Goal: Transaction & Acquisition: Purchase product/service

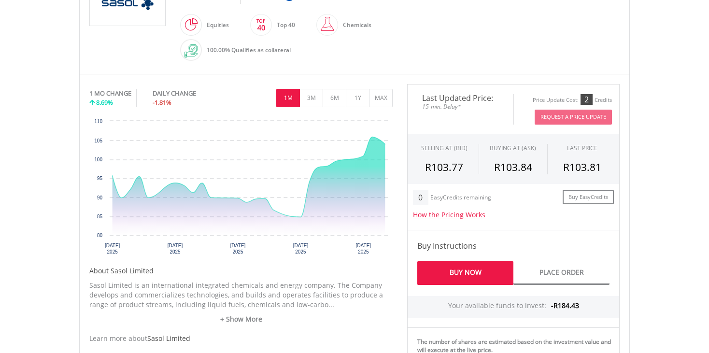
scroll to position [271, 0]
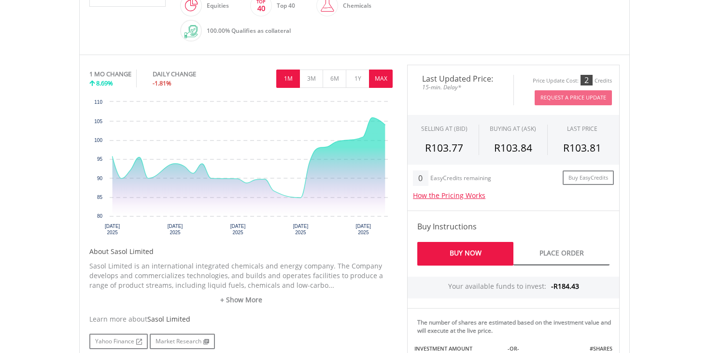
click at [384, 76] on button "MAX" at bounding box center [381, 79] width 24 height 18
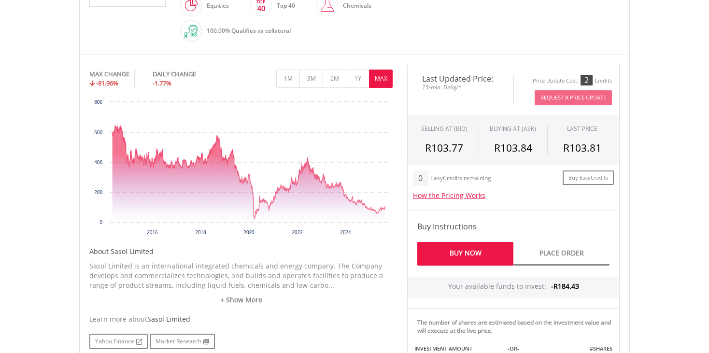
scroll to position [0, 0]
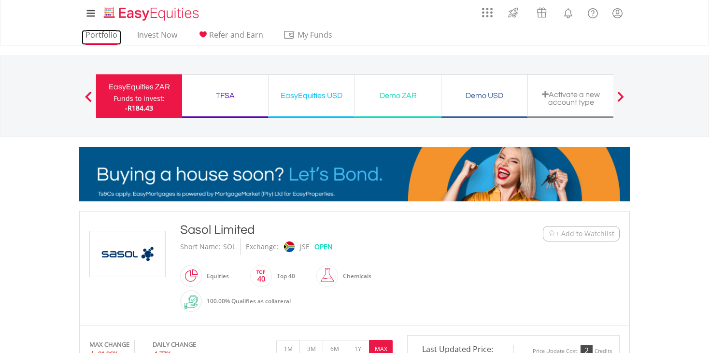
click at [110, 35] on link "Portfolio" at bounding box center [102, 37] width 40 height 15
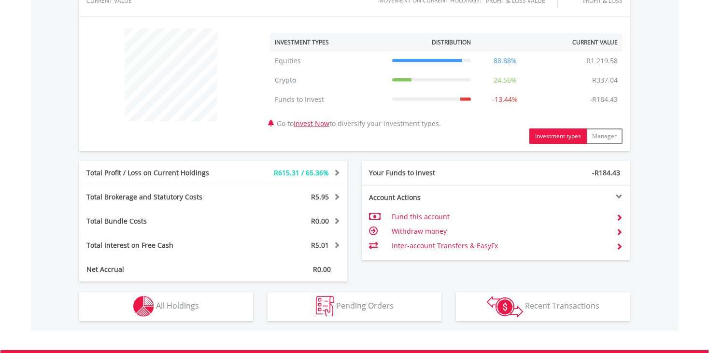
scroll to position [366, 0]
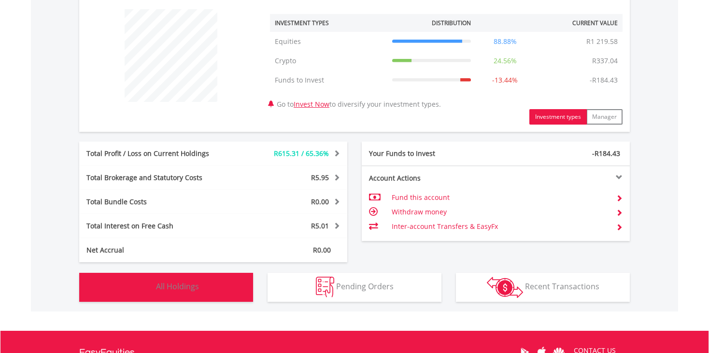
click at [147, 292] on img "button" at bounding box center [143, 287] width 21 height 21
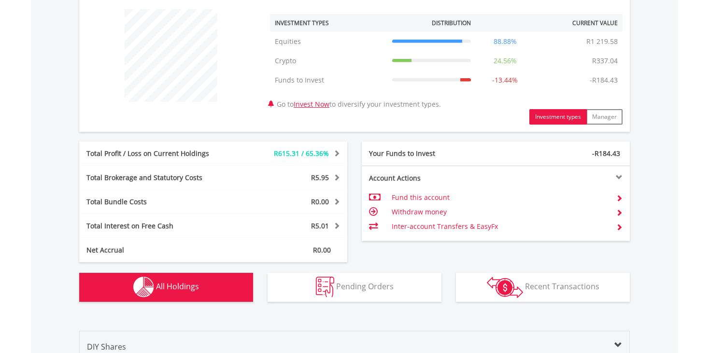
scroll to position [696, 0]
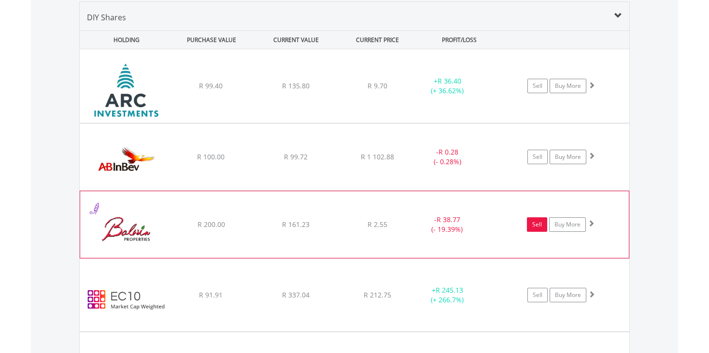
click at [543, 221] on link "Sell" at bounding box center [537, 224] width 20 height 14
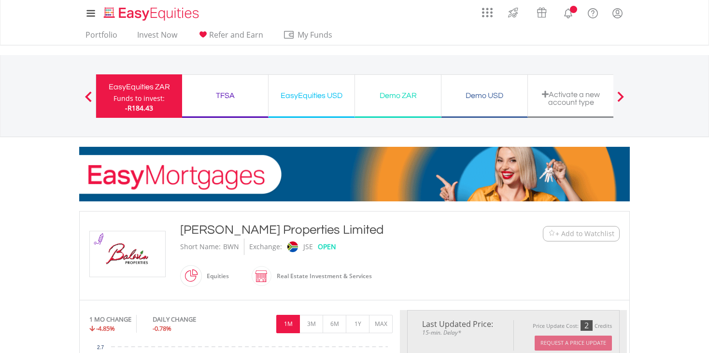
type input "******"
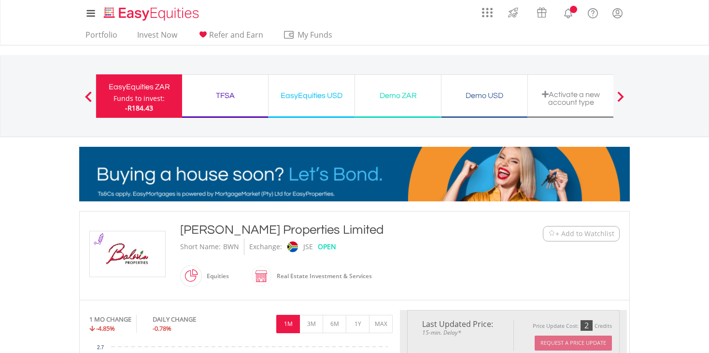
type input "******"
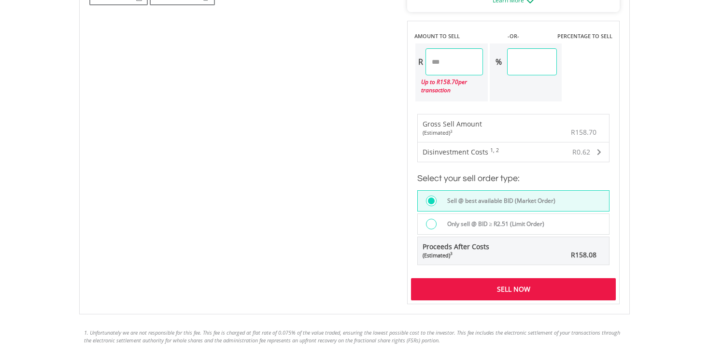
scroll to position [618, 0]
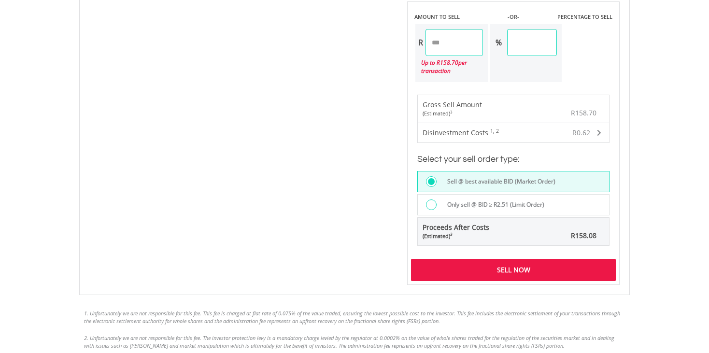
click at [544, 262] on div "Sell Now" at bounding box center [513, 270] width 205 height 22
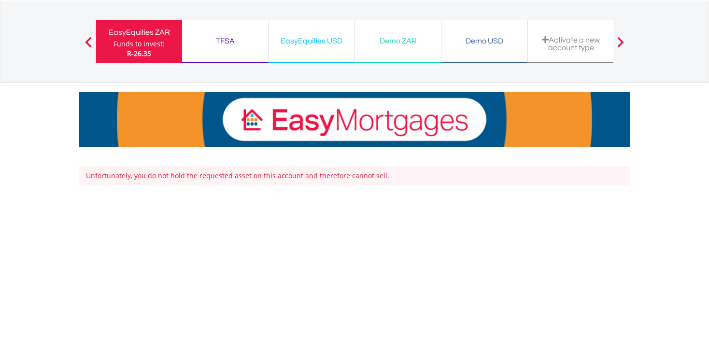
scroll to position [16, 0]
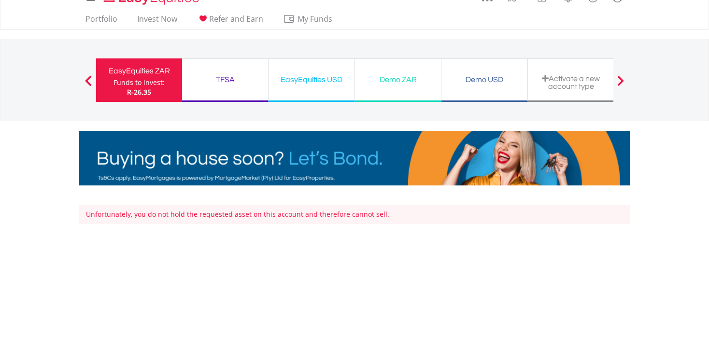
click at [86, 77] on span at bounding box center [88, 80] width 7 height 11
click at [102, 15] on link "Portfolio" at bounding box center [102, 21] width 40 height 15
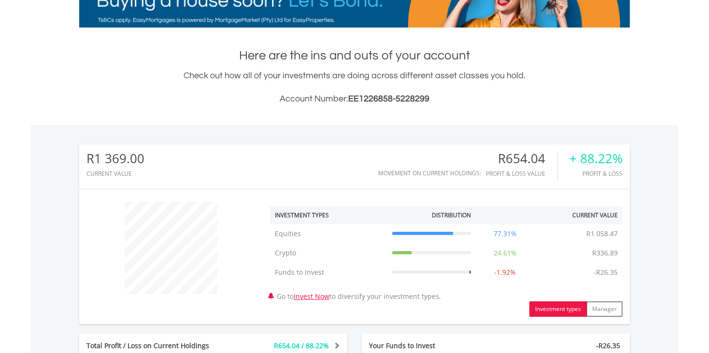
scroll to position [348, 0]
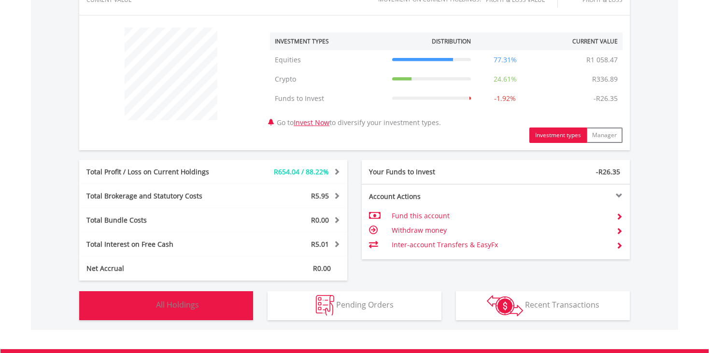
click at [184, 303] on span "All Holdings" at bounding box center [177, 305] width 43 height 11
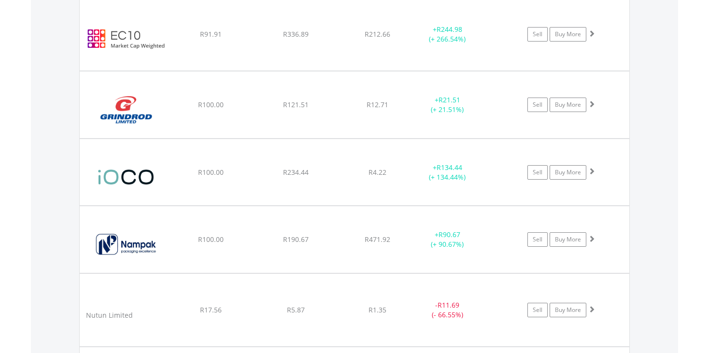
scroll to position [908, 0]
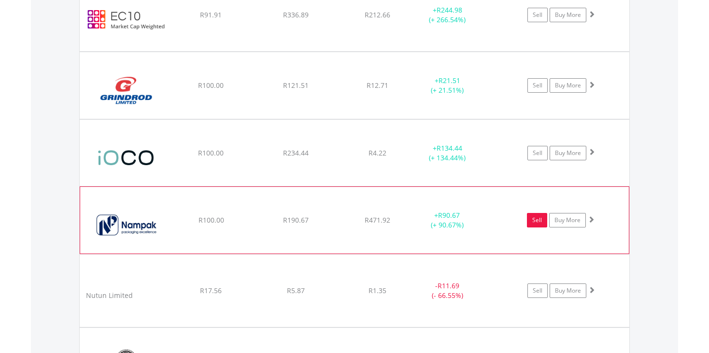
click at [535, 215] on link "Sell" at bounding box center [537, 220] width 20 height 14
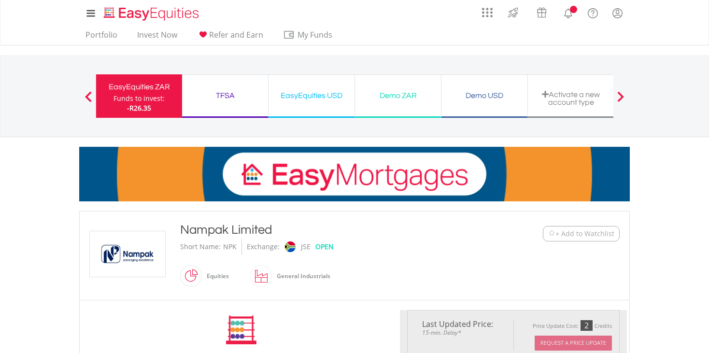
type input "******"
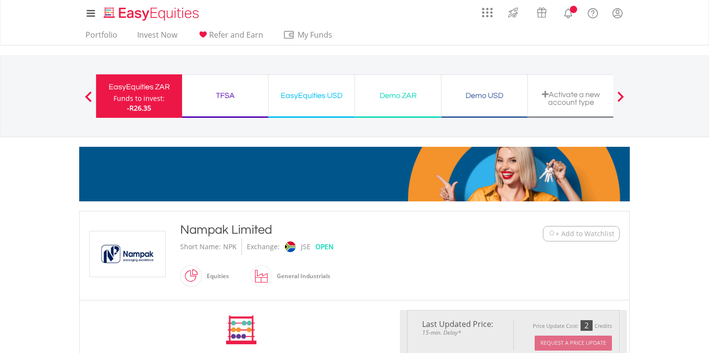
type input "******"
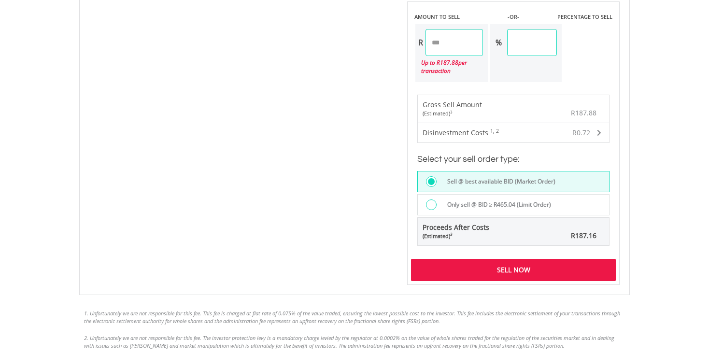
scroll to position [638, 0]
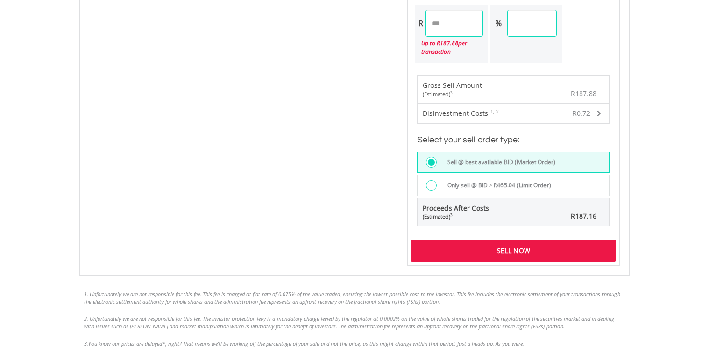
click at [540, 245] on div "Sell Now" at bounding box center [513, 251] width 205 height 22
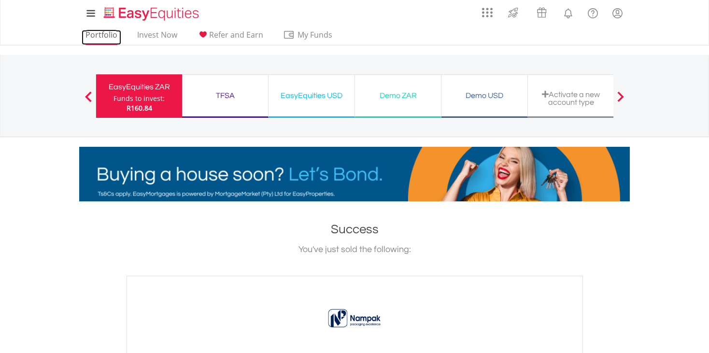
click at [102, 34] on link "Portfolio" at bounding box center [102, 37] width 40 height 15
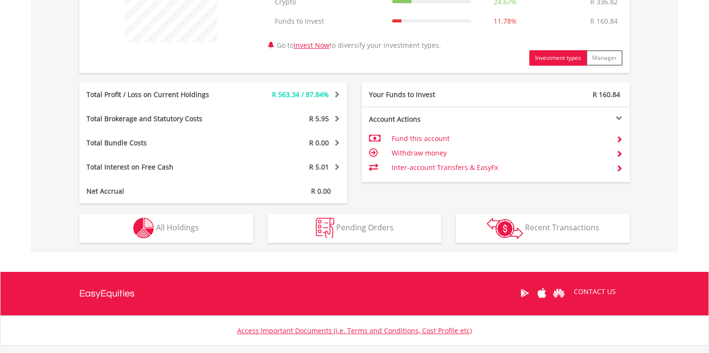
scroll to position [444, 0]
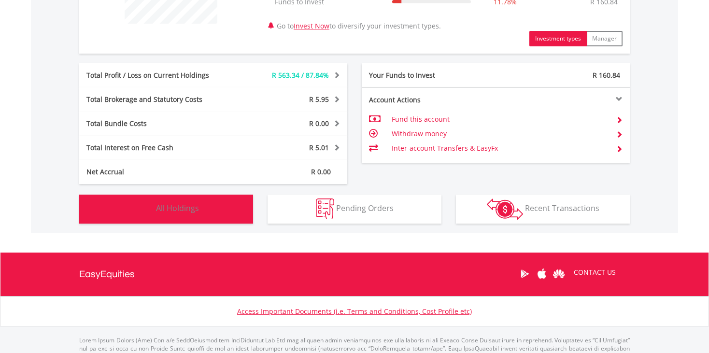
click at [194, 211] on span "All Holdings" at bounding box center [177, 208] width 43 height 11
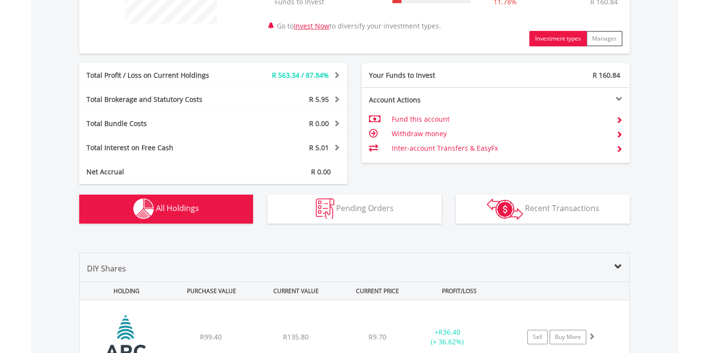
scroll to position [696, 0]
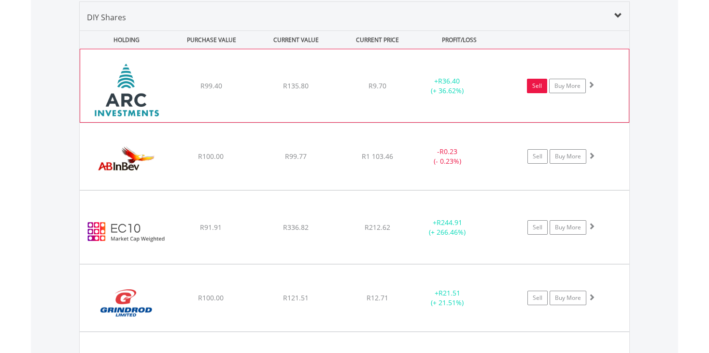
click at [541, 84] on link "Sell" at bounding box center [537, 86] width 20 height 14
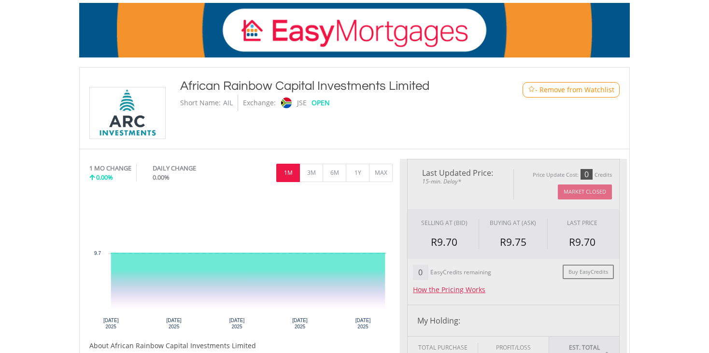
type input "******"
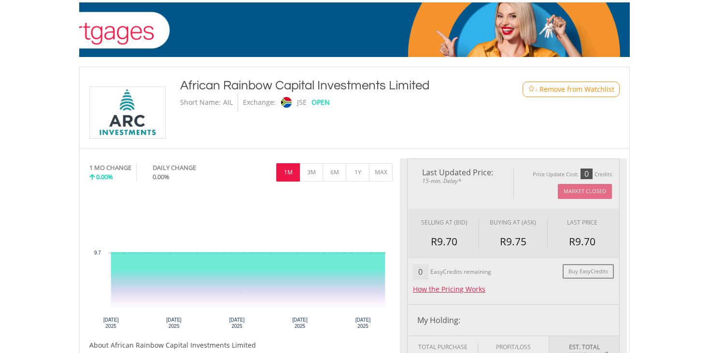
type input "******"
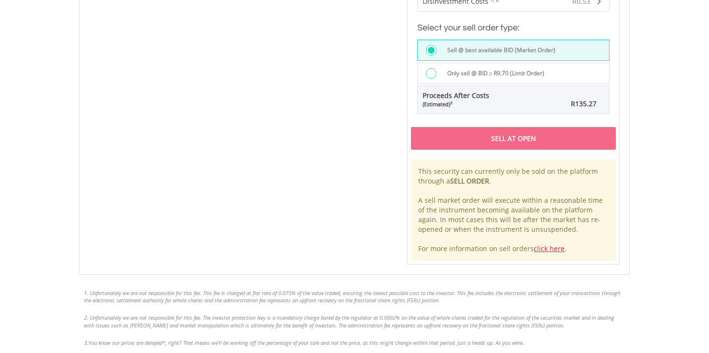
scroll to position [754, 0]
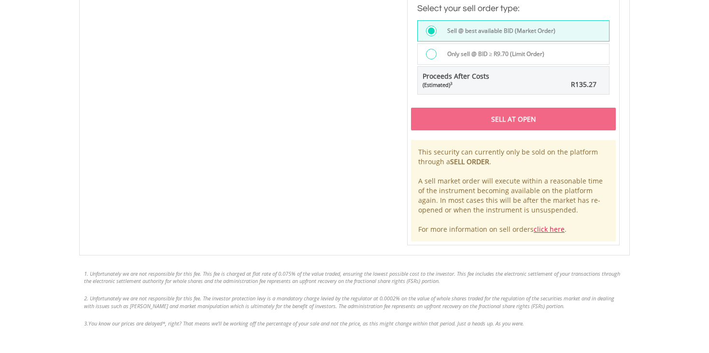
click at [593, 115] on div "Sell At Open" at bounding box center [513, 119] width 205 height 22
click at [549, 225] on link "click here" at bounding box center [549, 229] width 31 height 9
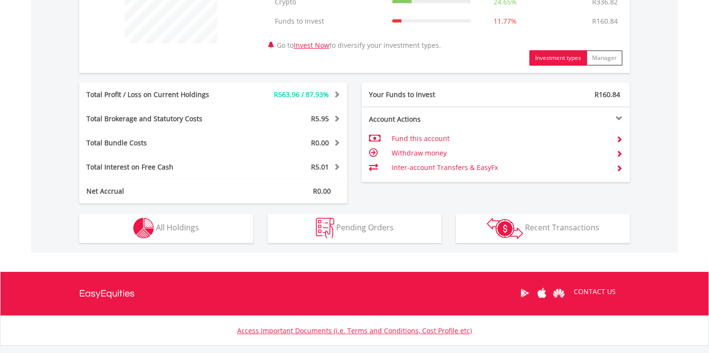
scroll to position [444, 0]
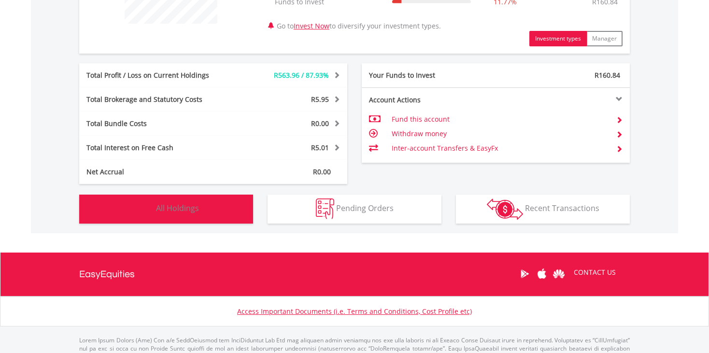
click at [180, 209] on span "All Holdings" at bounding box center [177, 208] width 43 height 11
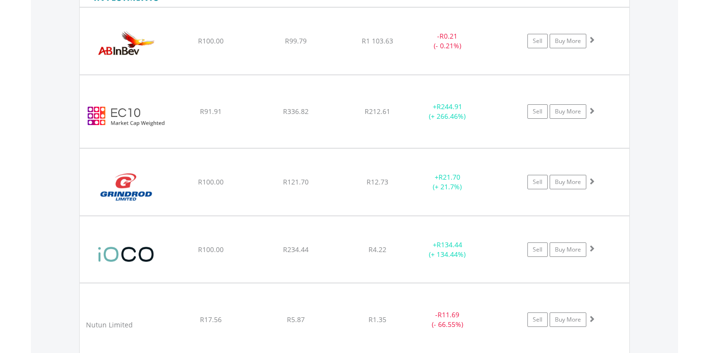
scroll to position [831, 0]
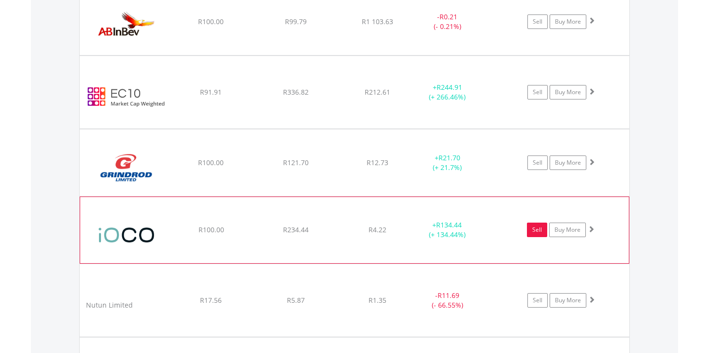
click at [538, 228] on link "Sell" at bounding box center [537, 230] width 20 height 14
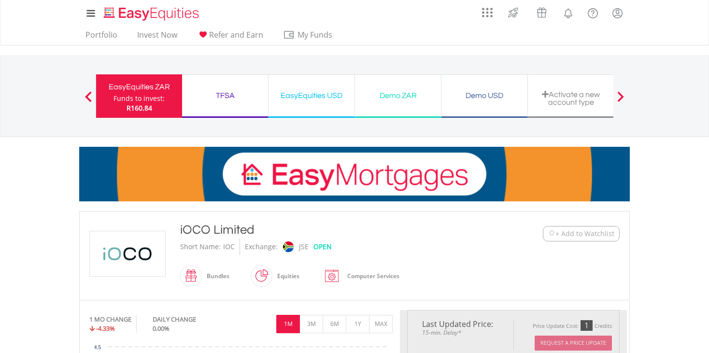
type input "******"
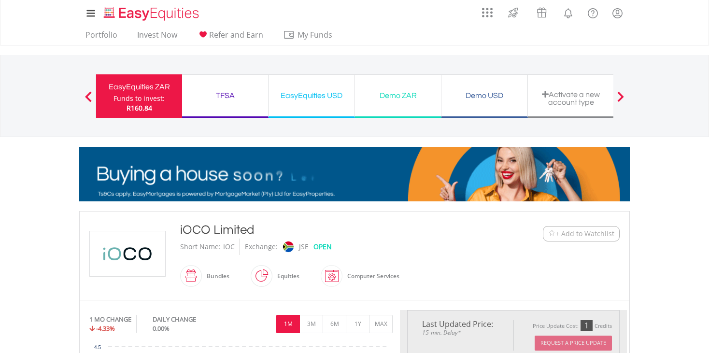
type input "******"
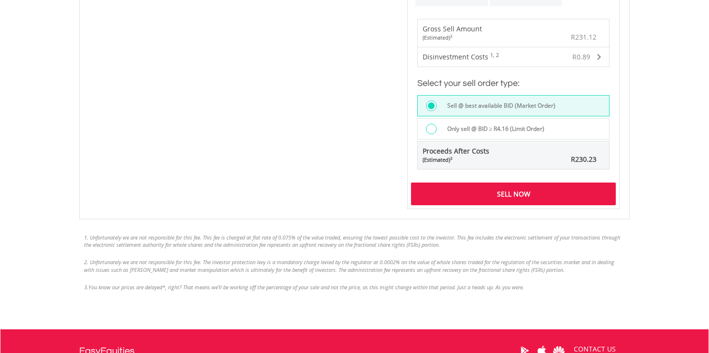
scroll to position [715, 0]
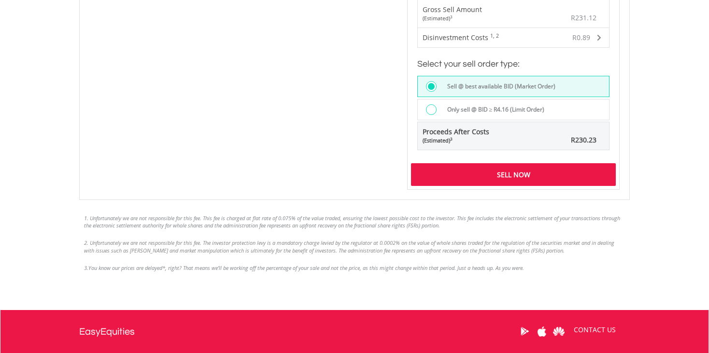
click at [545, 176] on div "Sell Now" at bounding box center [513, 174] width 205 height 22
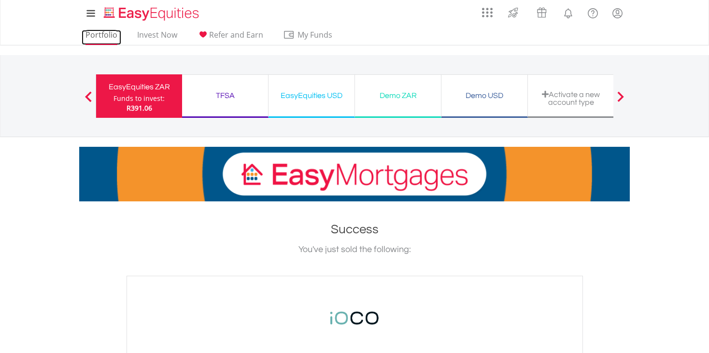
click at [107, 32] on link "Portfolio" at bounding box center [102, 37] width 40 height 15
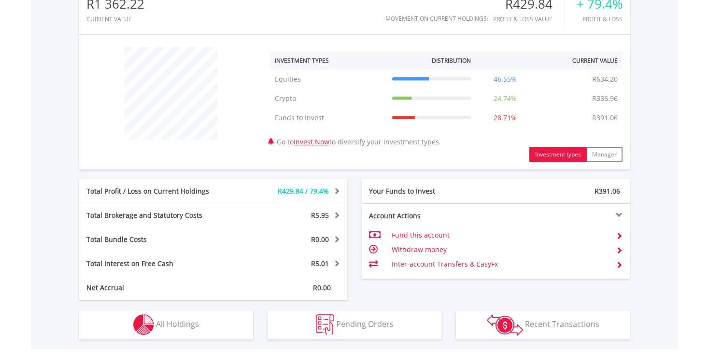
scroll to position [348, 0]
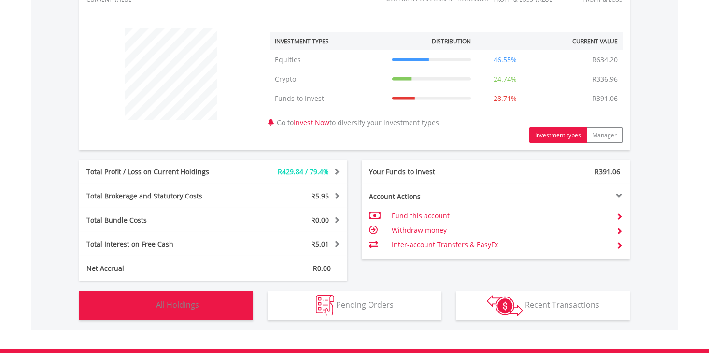
click at [197, 306] on span "All Holdings" at bounding box center [177, 305] width 43 height 11
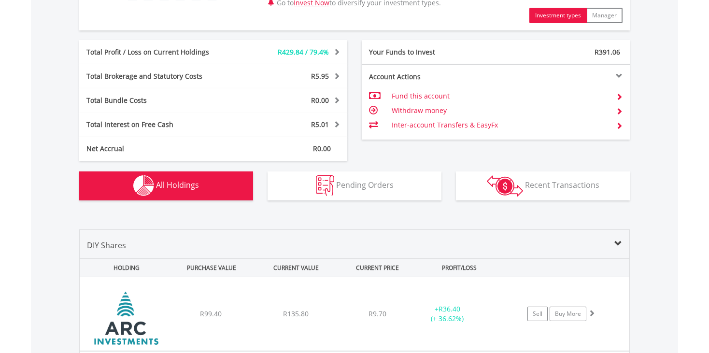
scroll to position [696, 0]
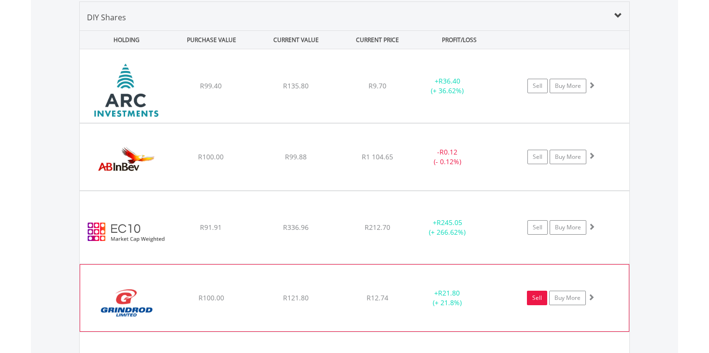
click at [538, 296] on link "Sell" at bounding box center [537, 298] width 20 height 14
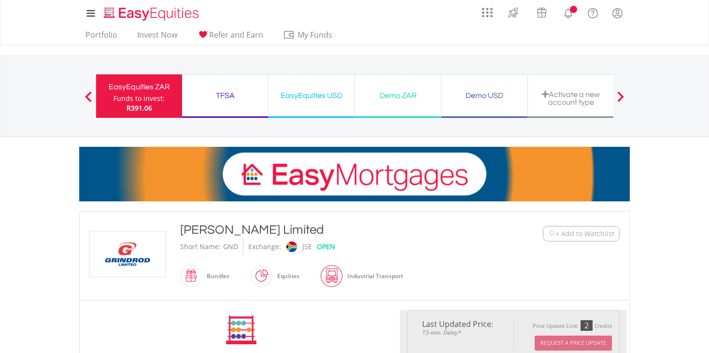
type input "******"
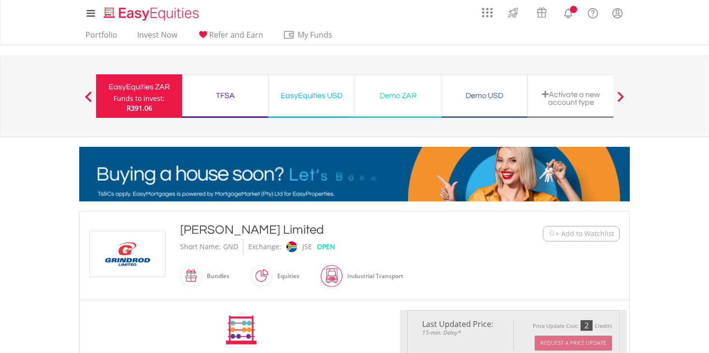
type input "******"
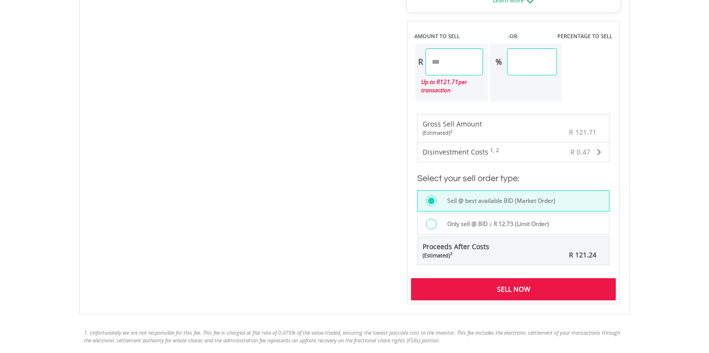
scroll to position [580, 0]
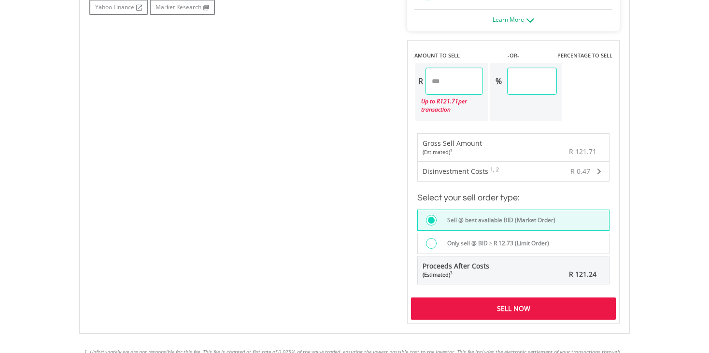
click at [541, 303] on div "Sell Now" at bounding box center [513, 309] width 205 height 22
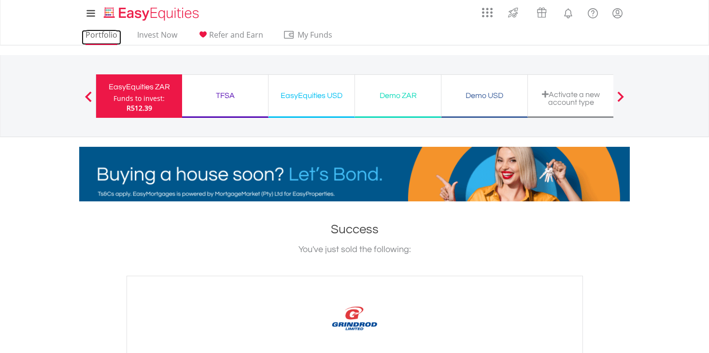
click at [95, 37] on link "Portfolio" at bounding box center [102, 37] width 40 height 15
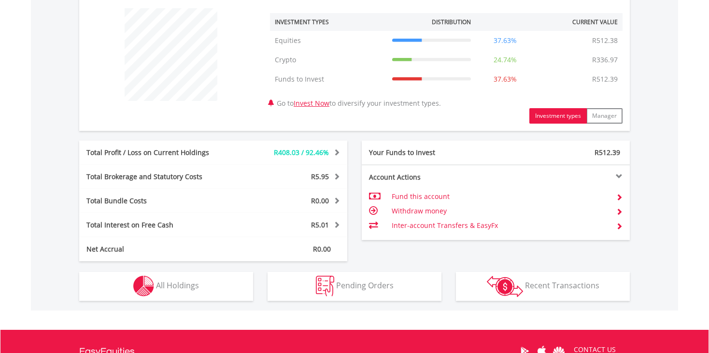
scroll to position [386, 0]
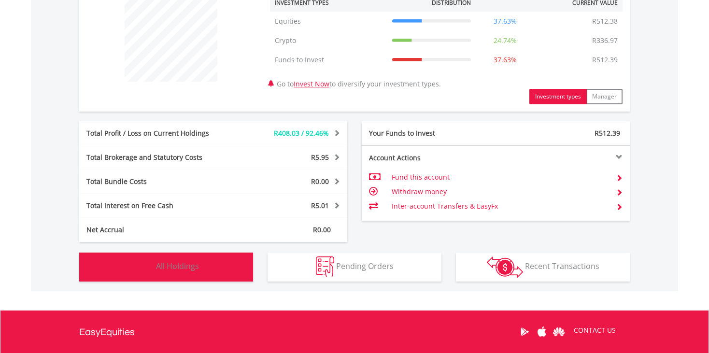
click at [188, 268] on span "All Holdings" at bounding box center [177, 266] width 43 height 11
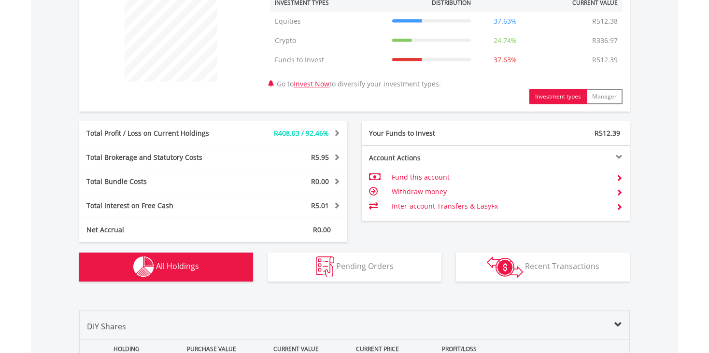
scroll to position [696, 0]
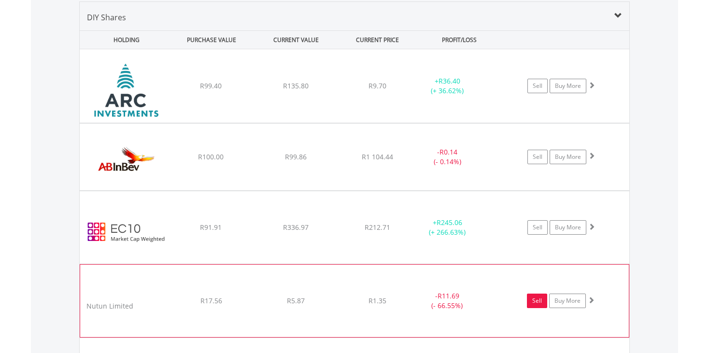
click at [539, 297] on link "Sell" at bounding box center [537, 301] width 20 height 14
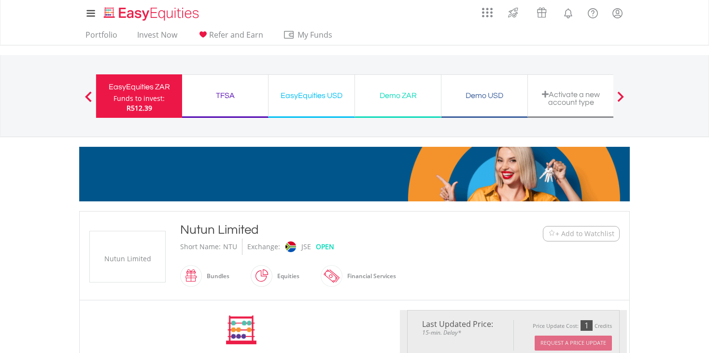
type input "****"
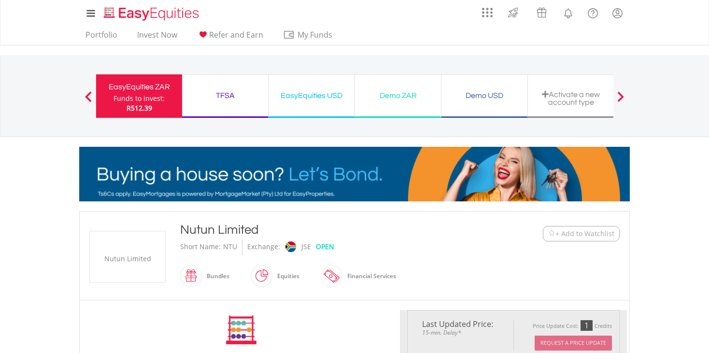
type input "******"
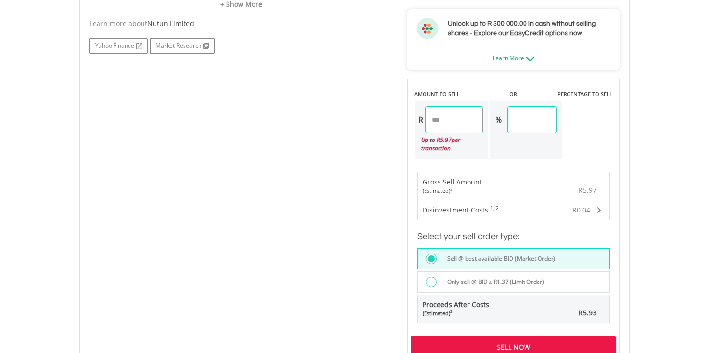
scroll to position [560, 0]
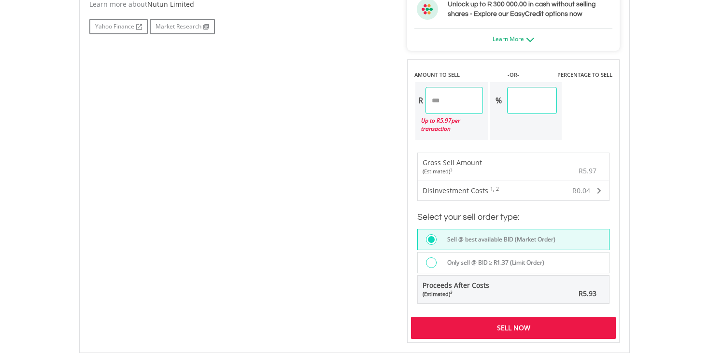
click at [540, 317] on div "Sell Now" at bounding box center [513, 328] width 205 height 22
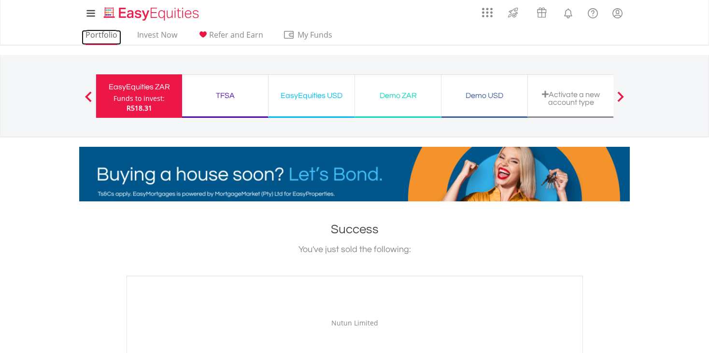
click at [92, 35] on link "Portfolio" at bounding box center [102, 37] width 40 height 15
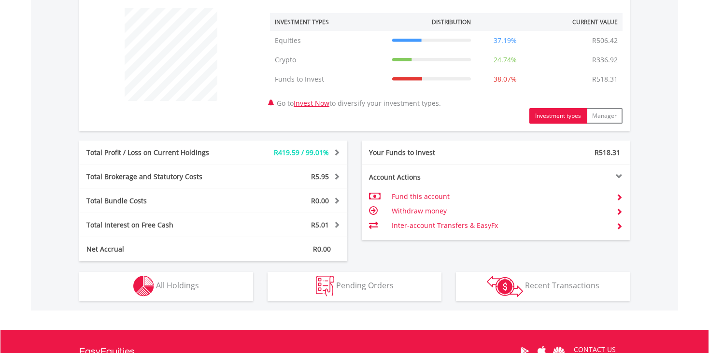
scroll to position [386, 0]
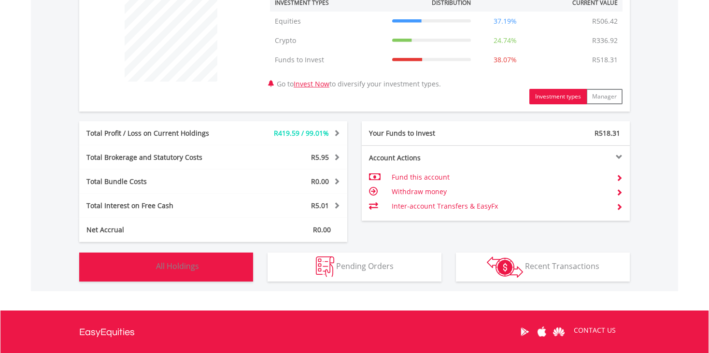
click at [210, 275] on button "Holdings All Holdings" at bounding box center [166, 267] width 174 height 29
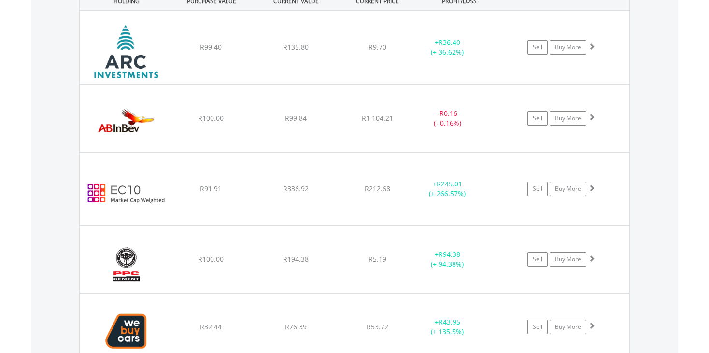
scroll to position [754, 0]
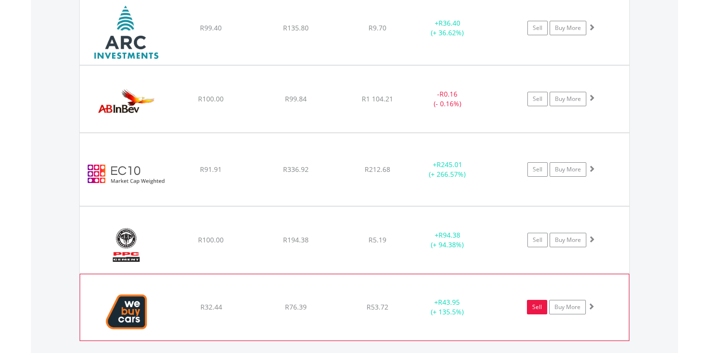
click at [538, 309] on link "Sell" at bounding box center [537, 307] width 20 height 14
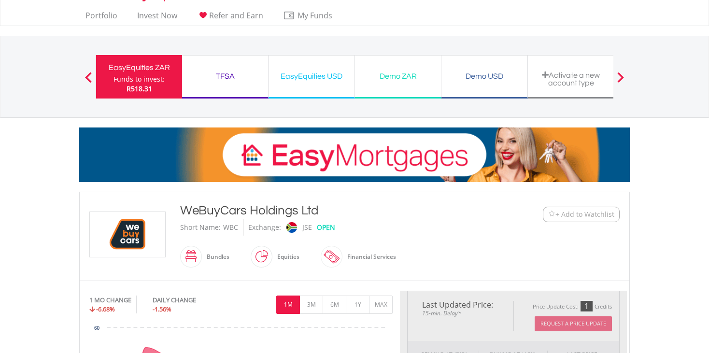
type input "*****"
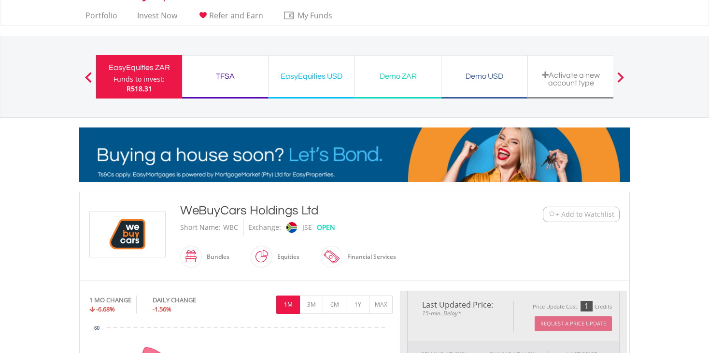
type input "******"
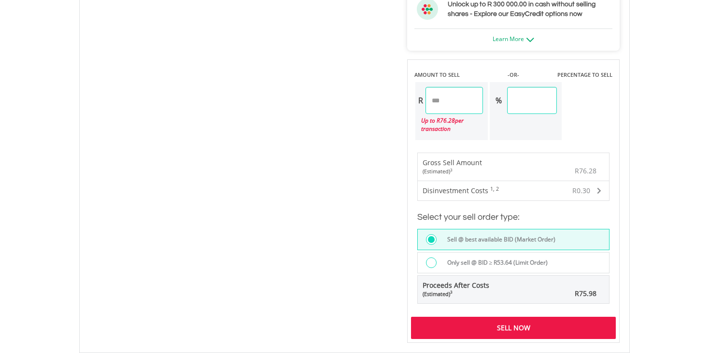
scroll to position [580, 0]
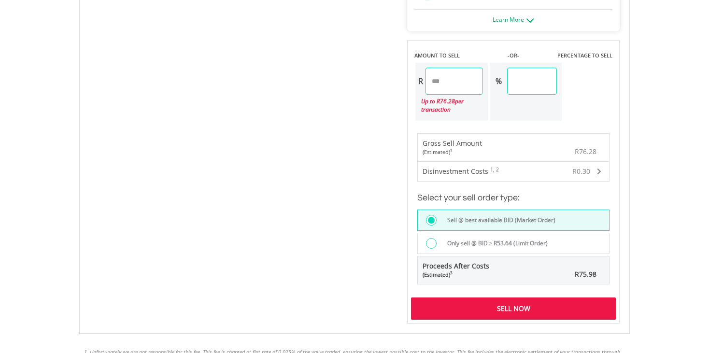
click at [591, 305] on div "Sell Now" at bounding box center [513, 309] width 205 height 22
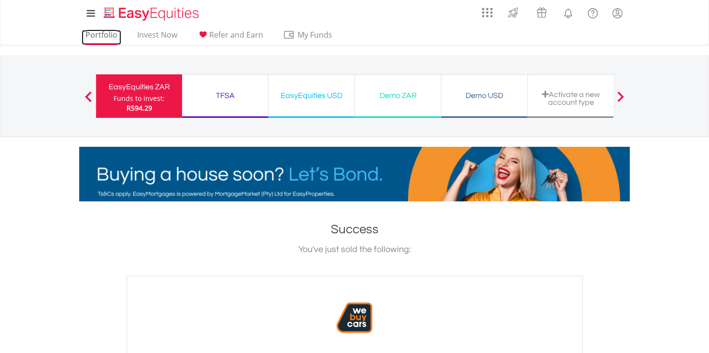
click at [98, 35] on link "Portfolio" at bounding box center [102, 37] width 40 height 15
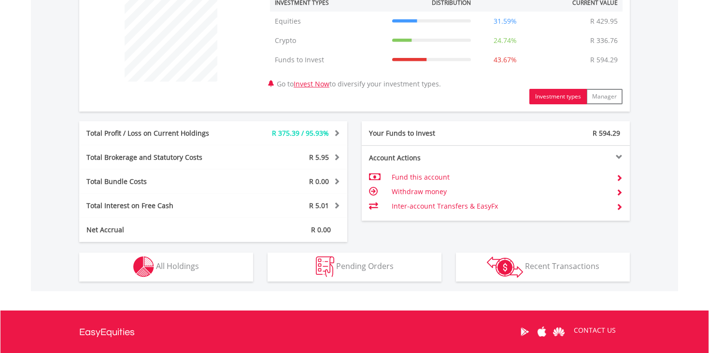
scroll to position [406, 0]
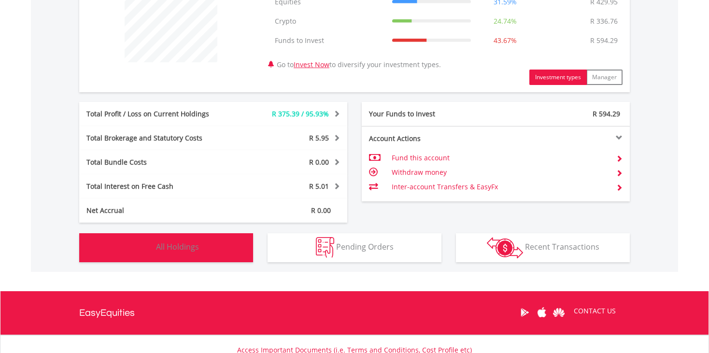
click at [156, 251] on span "All Holdings" at bounding box center [177, 247] width 43 height 11
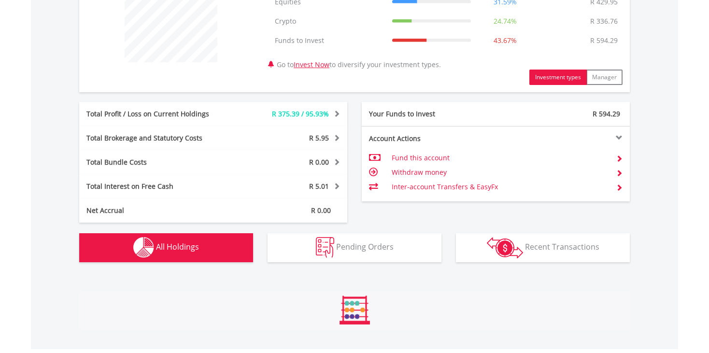
scroll to position [696, 0]
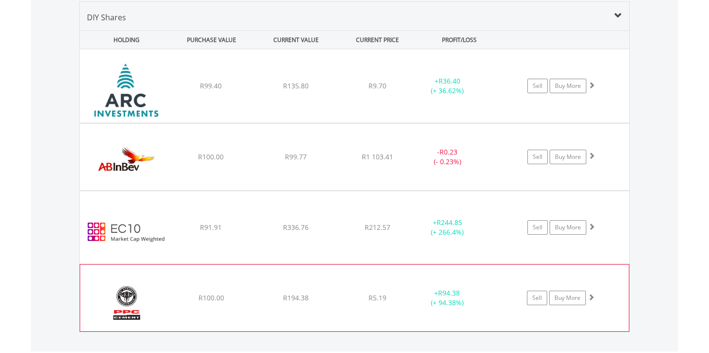
click at [150, 306] on img at bounding box center [126, 303] width 83 height 52
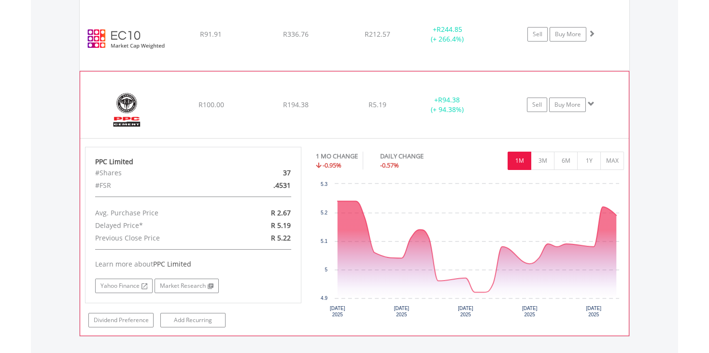
scroll to position [908, 0]
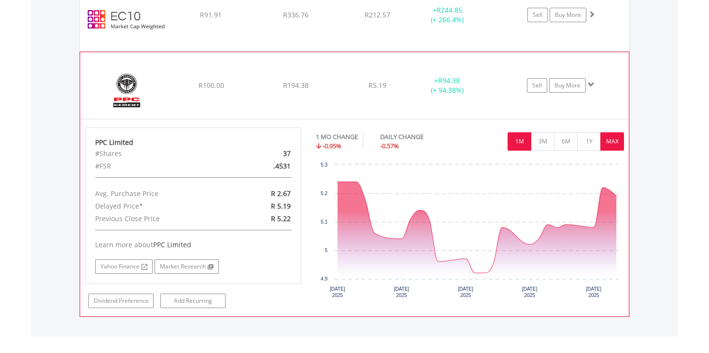
click at [612, 139] on button "MAX" at bounding box center [613, 141] width 24 height 18
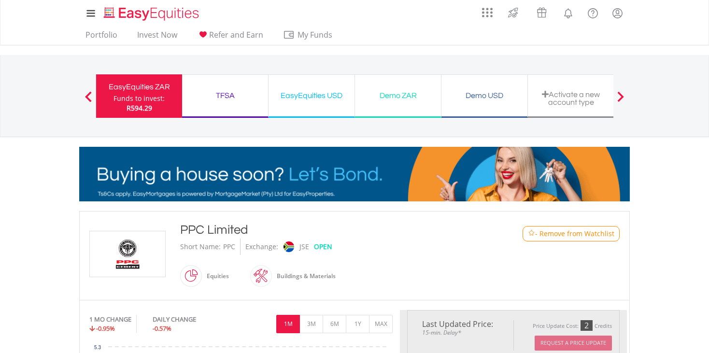
type input "******"
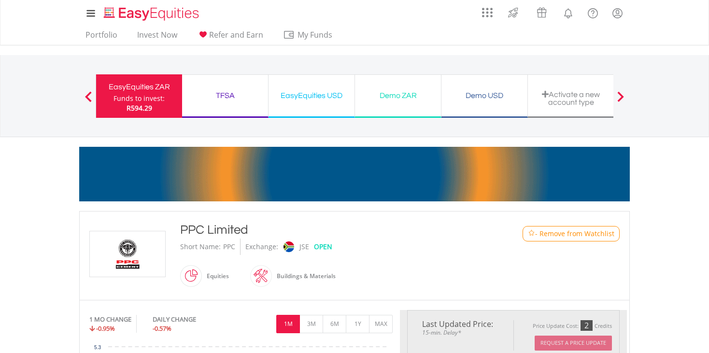
type input "******"
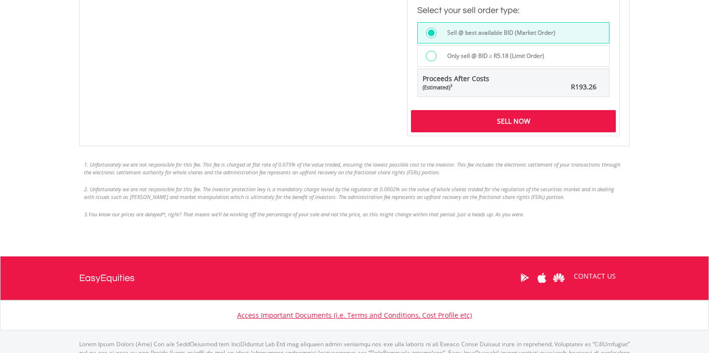
scroll to position [748, 0]
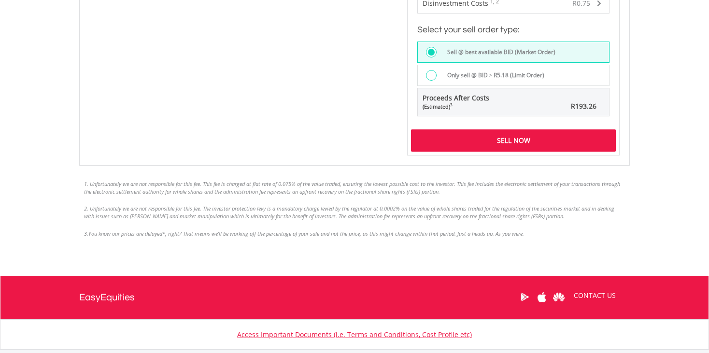
click at [524, 136] on div "Sell Now" at bounding box center [513, 140] width 205 height 22
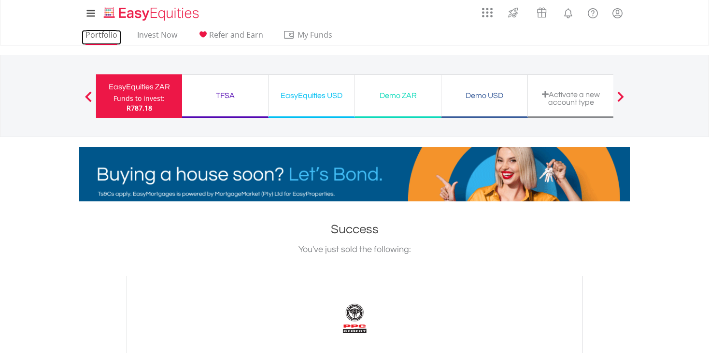
click at [110, 33] on link "Portfolio" at bounding box center [102, 37] width 40 height 15
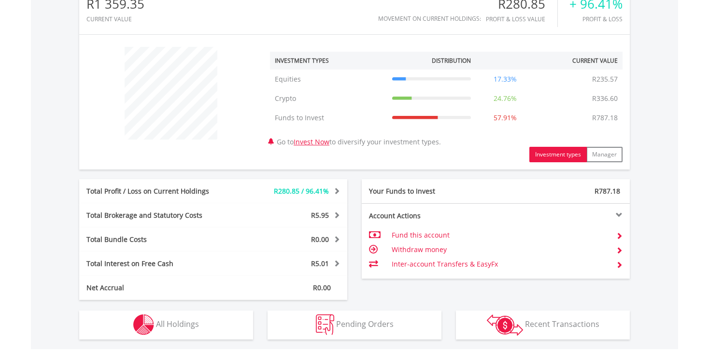
scroll to position [348, 0]
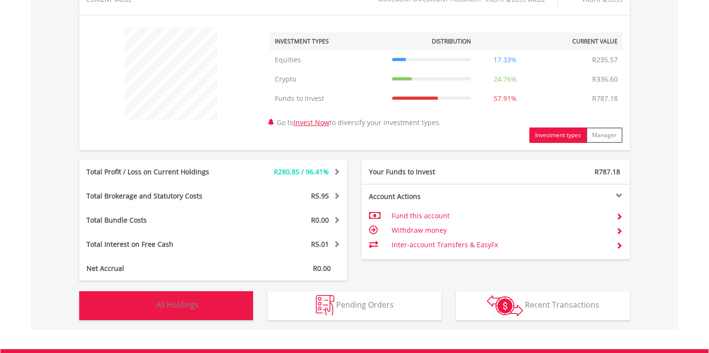
click at [184, 308] on span "All Holdings" at bounding box center [177, 305] width 43 height 11
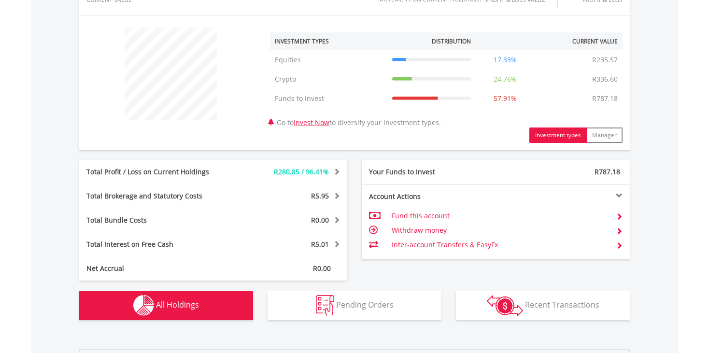
scroll to position [696, 0]
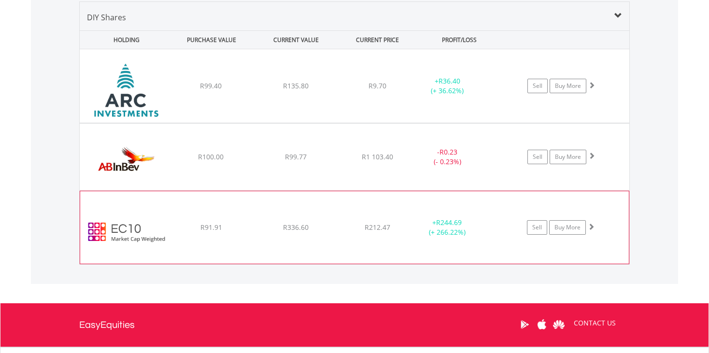
click at [110, 236] on img at bounding box center [126, 232] width 83 height 58
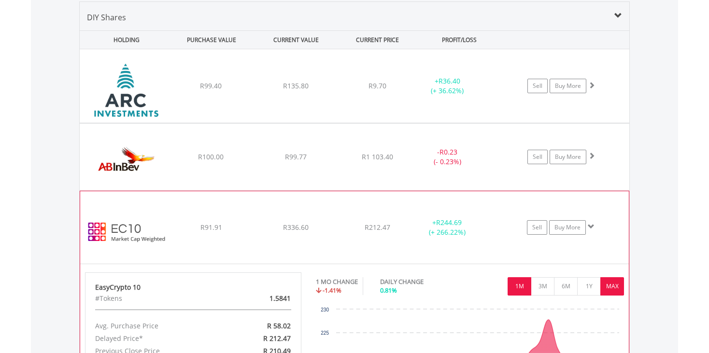
click at [612, 282] on button "MAX" at bounding box center [613, 286] width 24 height 18
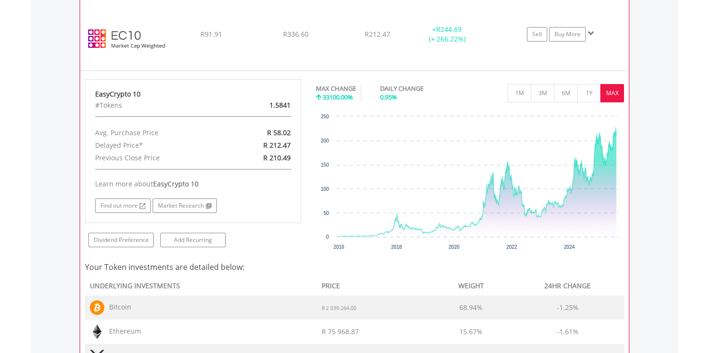
scroll to position [908, 0]
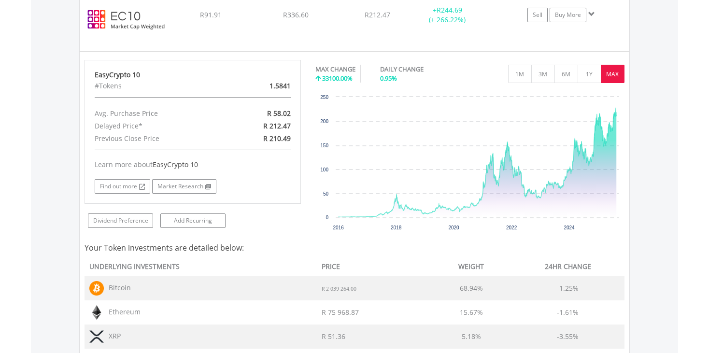
click at [651, 120] on div "Value View Share View DIY Shares HOLDING PURCHASE VALUE CURRENT VALUE CURRENT P…" at bounding box center [354, 158] width 647 height 777
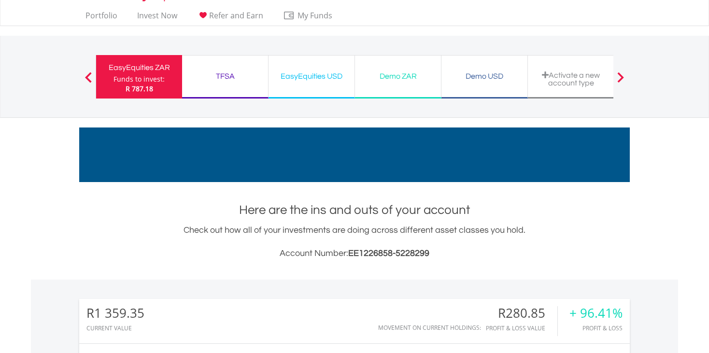
scroll to position [0, 0]
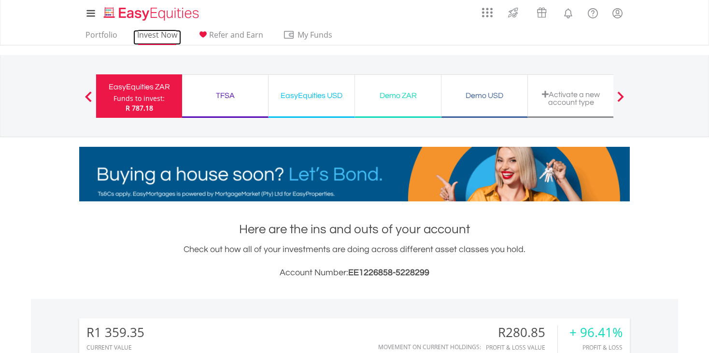
click at [158, 33] on link "Invest Now" at bounding box center [157, 37] width 48 height 15
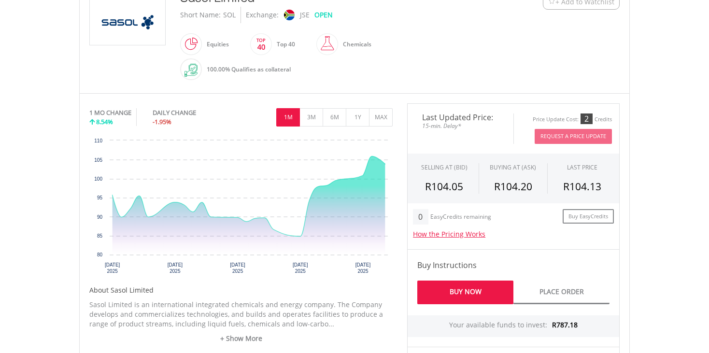
scroll to position [251, 0]
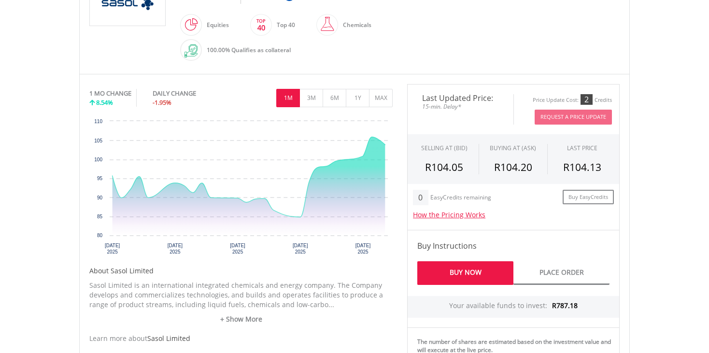
click at [478, 275] on link "Buy Now" at bounding box center [465, 273] width 96 height 24
click at [489, 270] on link "Buy Now" at bounding box center [465, 273] width 96 height 24
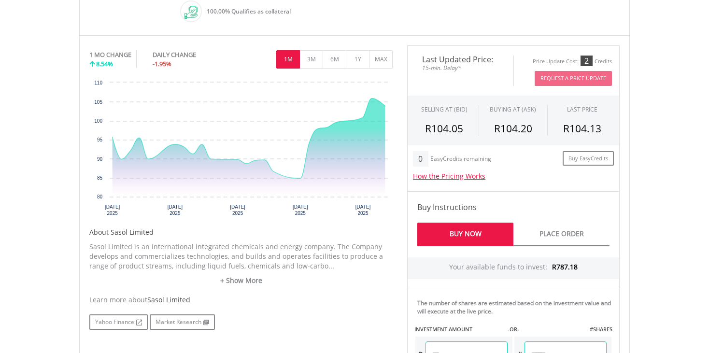
scroll to position [425, 0]
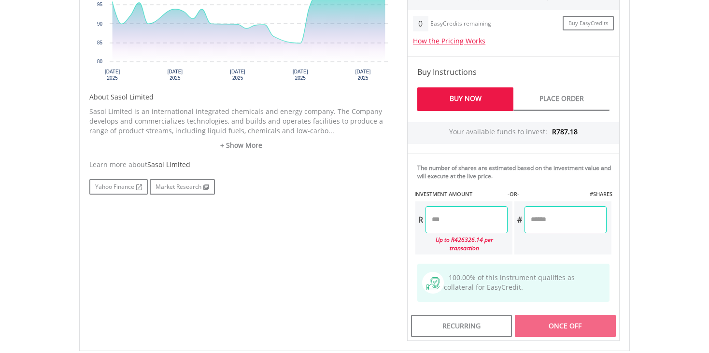
click at [437, 220] on input "number" at bounding box center [467, 219] width 82 height 27
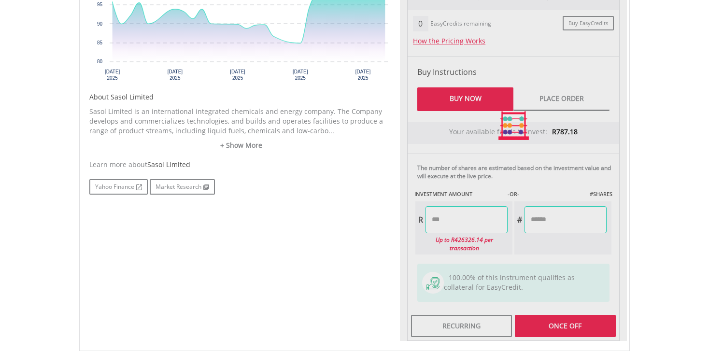
click at [568, 318] on div "Last Updated Price: 15-min. Delay* Price Update Cost: 2 Credits Request A Price…" at bounding box center [513, 125] width 227 height 431
type input "******"
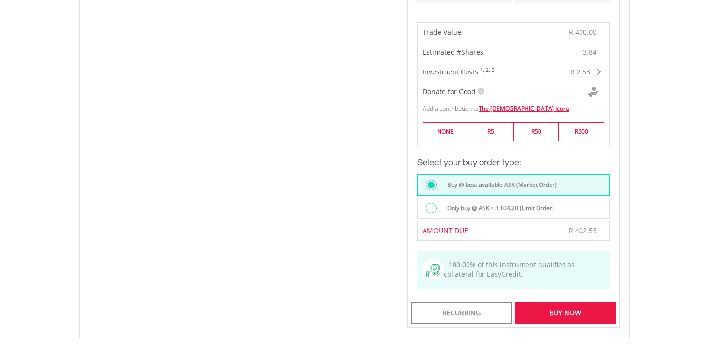
scroll to position [696, 0]
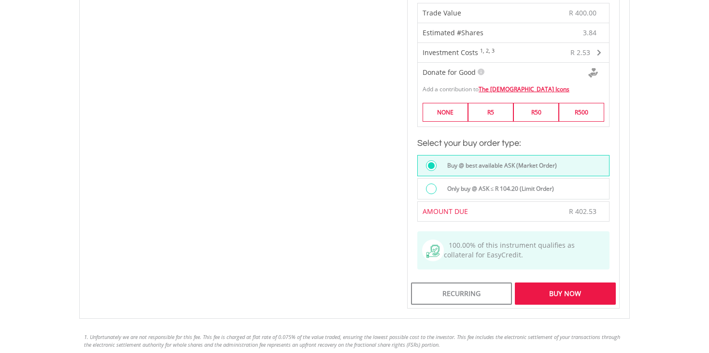
click at [595, 285] on div "Buy Now" at bounding box center [565, 294] width 101 height 22
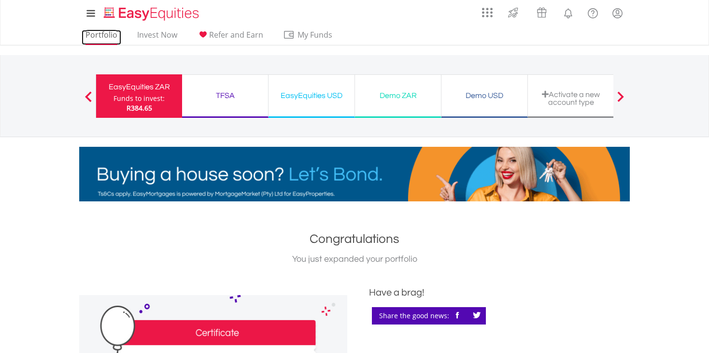
click at [105, 31] on link "Portfolio" at bounding box center [102, 37] width 40 height 15
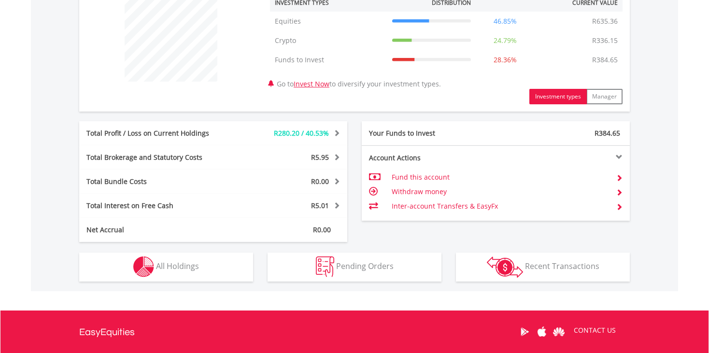
scroll to position [406, 0]
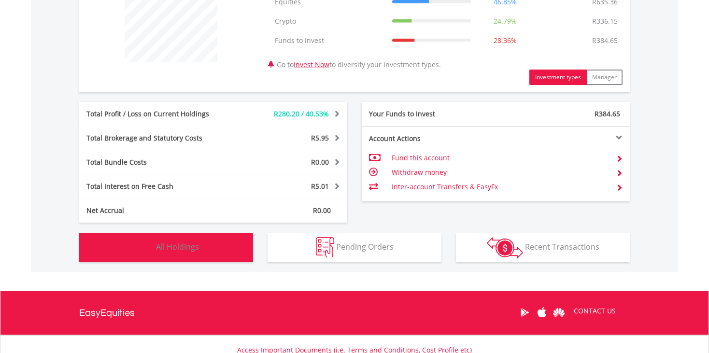
click at [174, 247] on span "All Holdings" at bounding box center [177, 247] width 43 height 11
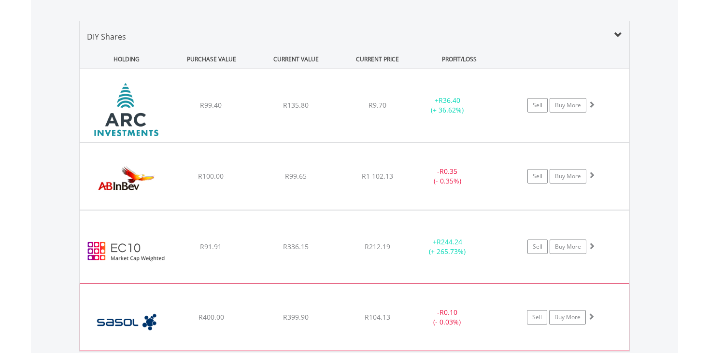
scroll to position [696, 0]
